Goal: Task Accomplishment & Management: Manage account settings

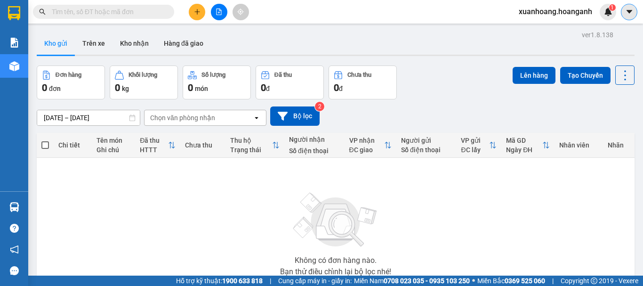
click at [630, 10] on icon "caret-down" at bounding box center [629, 12] width 8 height 8
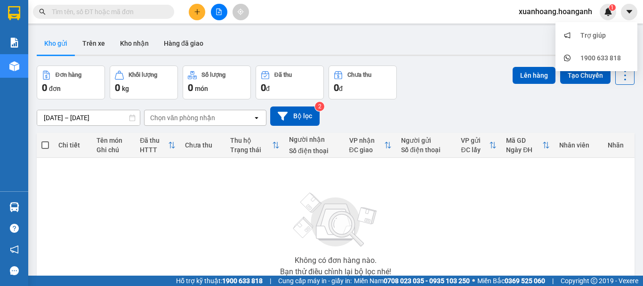
click at [572, 9] on span "xuanhoang.hoanganh" at bounding box center [555, 12] width 88 height 12
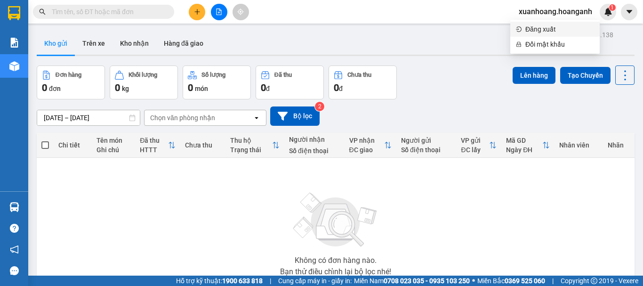
click at [561, 26] on span "Đăng xuất" at bounding box center [559, 29] width 69 height 10
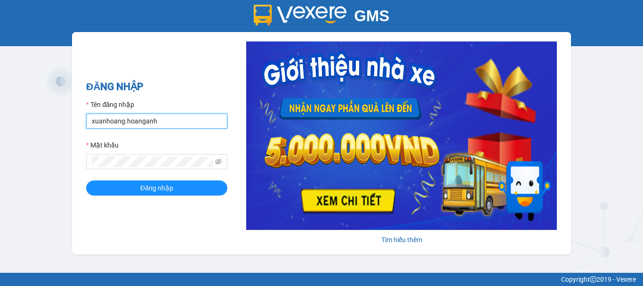
click at [198, 121] on input "xuanhoang.hoanganh" at bounding box center [156, 120] width 141 height 15
type input "maikhanh.hoanganh"
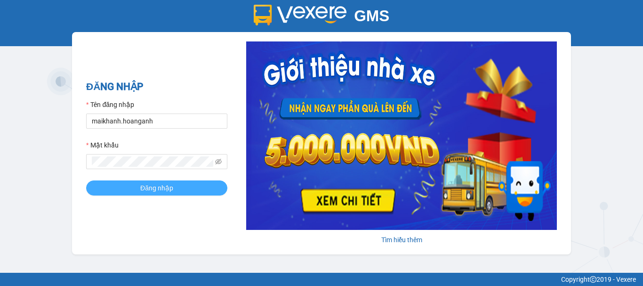
click at [199, 184] on button "Đăng nhập" at bounding box center [156, 187] width 141 height 15
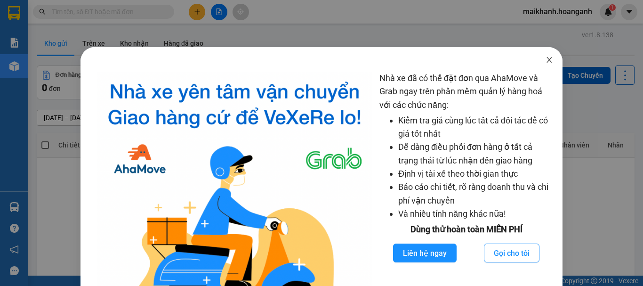
click at [543, 55] on span "Close" at bounding box center [549, 60] width 26 height 26
